Goal: Information Seeking & Learning: Learn about a topic

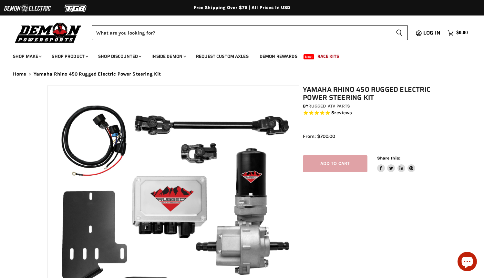
select select "******"
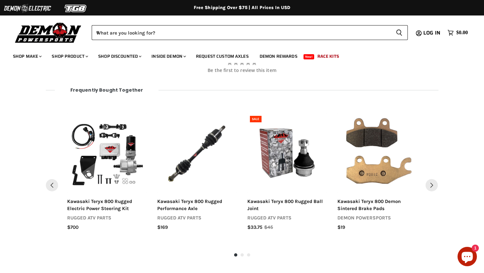
scroll to position [655, 0]
